Goal: Task Accomplishment & Management: Manage account settings

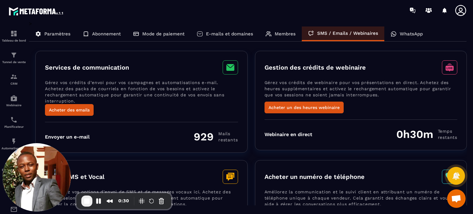
click at [224, 32] on p "E-mails et domaines" at bounding box center [229, 34] width 47 height 6
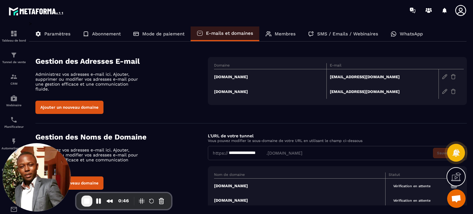
click at [239, 91] on td "[DOMAIN_NAME]" at bounding box center [270, 91] width 112 height 15
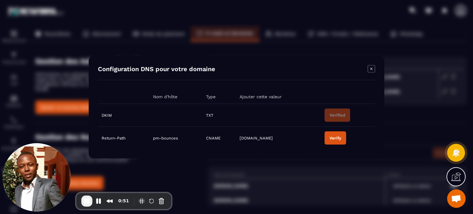
click at [333, 140] on div "Verify" at bounding box center [336, 138] width 12 height 5
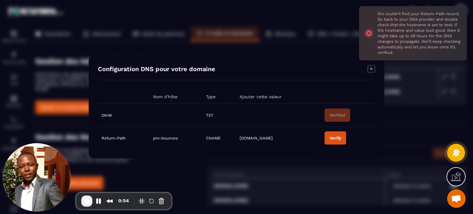
drag, startPoint x: 176, startPoint y: 115, endPoint x: 139, endPoint y: 118, distance: 36.8
click at [139, 118] on tr "DKIM TXT Verified" at bounding box center [236, 115] width 277 height 23
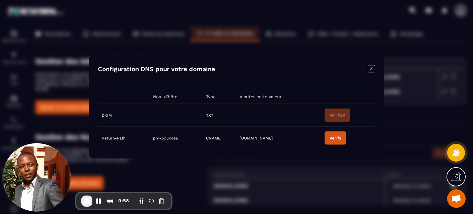
click at [371, 70] on icon "Modal window" at bounding box center [371, 68] width 7 height 7
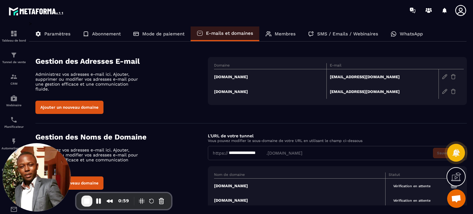
click at [338, 126] on section "**********" at bounding box center [251, 174] width 432 height 100
click at [89, 204] on span "End Recording" at bounding box center [86, 201] width 7 height 7
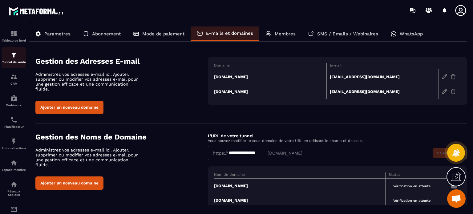
click at [14, 57] on img at bounding box center [13, 54] width 7 height 7
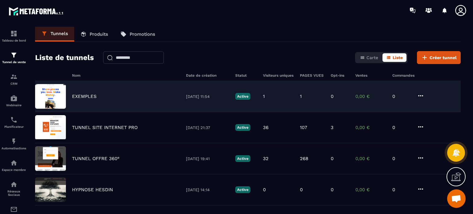
click at [424, 95] on icon at bounding box center [420, 95] width 7 height 7
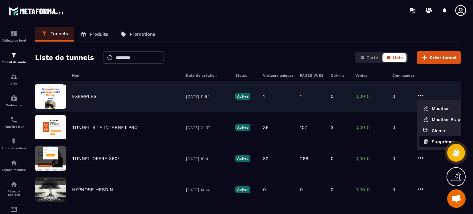
click at [428, 141] on icon "button" at bounding box center [426, 142] width 3 height 2
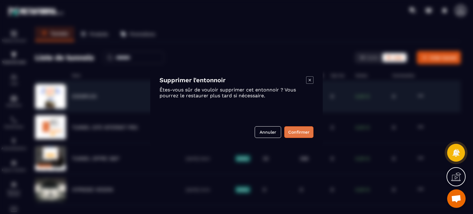
click at [301, 132] on button "Confirmer" at bounding box center [298, 132] width 29 height 12
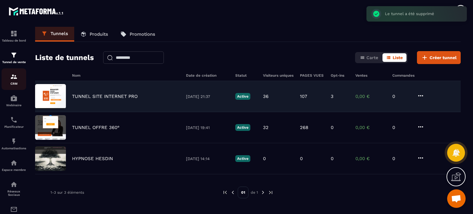
click at [14, 80] on img at bounding box center [13, 76] width 7 height 7
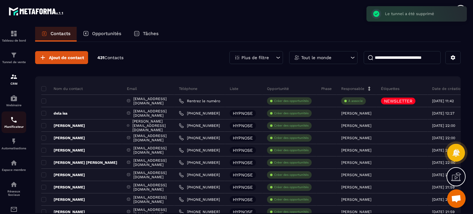
click at [17, 126] on div "Planificateur" at bounding box center [14, 122] width 25 height 12
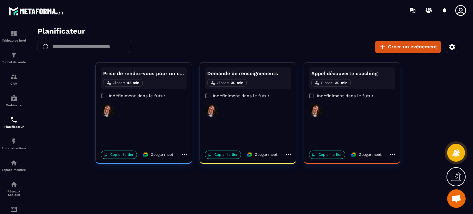
click at [334, 34] on h2 "Planificateur" at bounding box center [253, 31] width 430 height 9
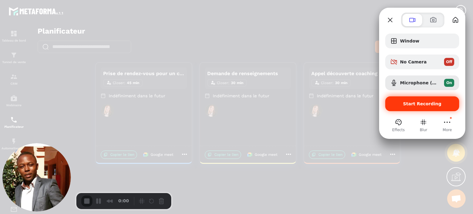
click at [410, 106] on span "Start Recording" at bounding box center [422, 103] width 39 height 5
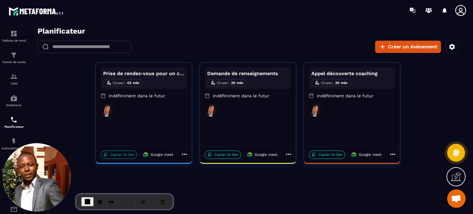
click at [126, 157] on p "Copier le lien" at bounding box center [119, 155] width 36 height 8
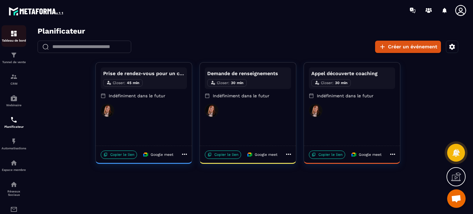
click at [19, 37] on div "Tableau de bord" at bounding box center [14, 36] width 25 height 12
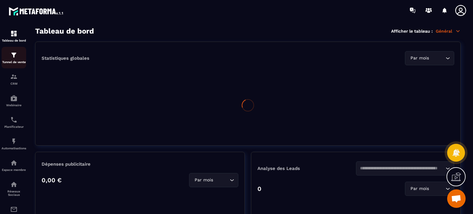
click at [3, 58] on div "Tunnel de vente" at bounding box center [14, 57] width 25 height 12
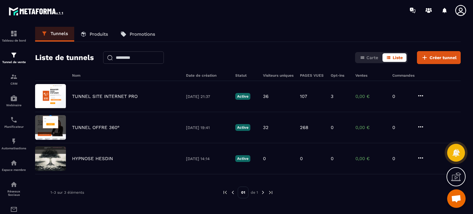
click at [458, 12] on icon at bounding box center [461, 10] width 12 height 12
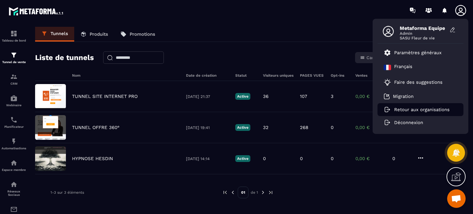
click at [404, 112] on p "Retour aux organisations" at bounding box center [421, 110] width 55 height 6
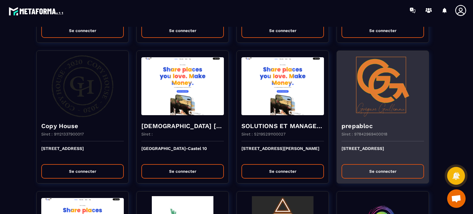
scroll to position [154, 0]
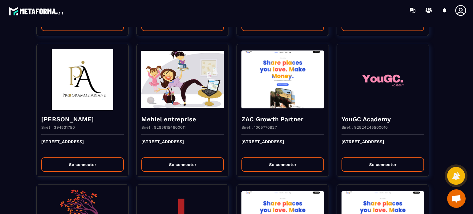
scroll to position [696, 0]
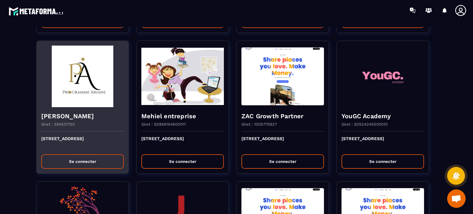
click at [88, 157] on button "Se connecter" at bounding box center [82, 161] width 83 height 14
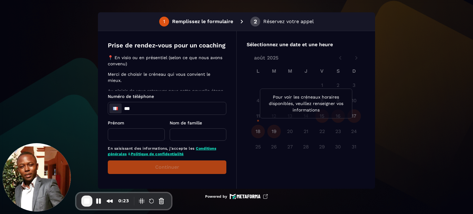
scroll to position [106, 0]
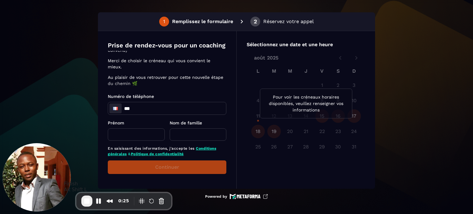
click at [85, 203] on span "End Recording" at bounding box center [86, 201] width 7 height 7
